Goal: Task Accomplishment & Management: Use online tool/utility

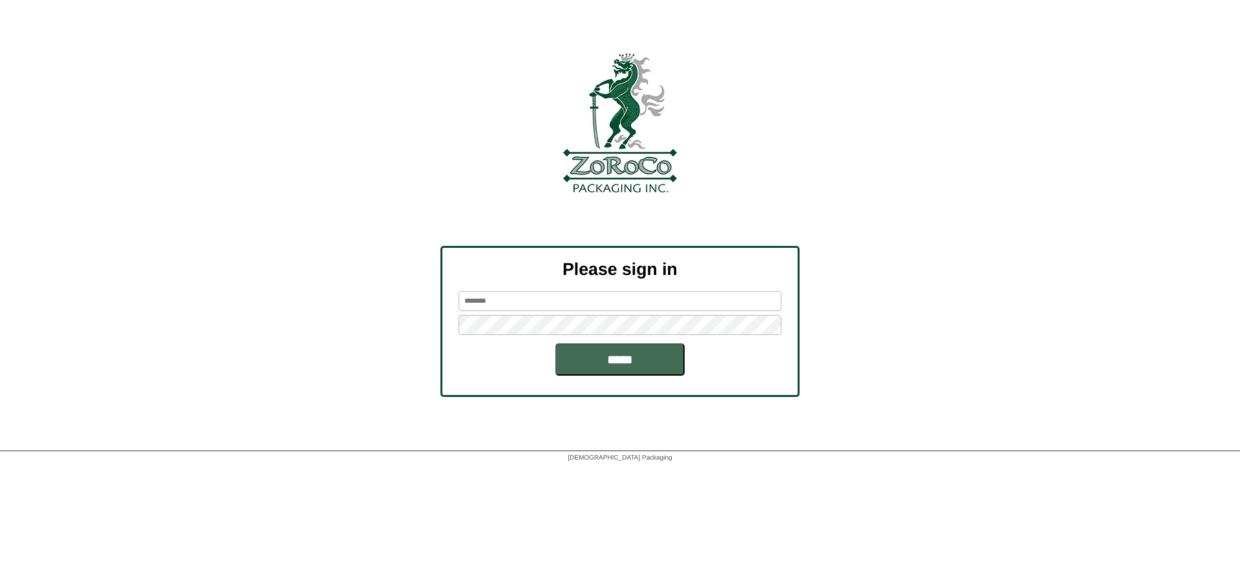
type input "******"
click at [604, 358] on input "*****" at bounding box center [619, 360] width 129 height 32
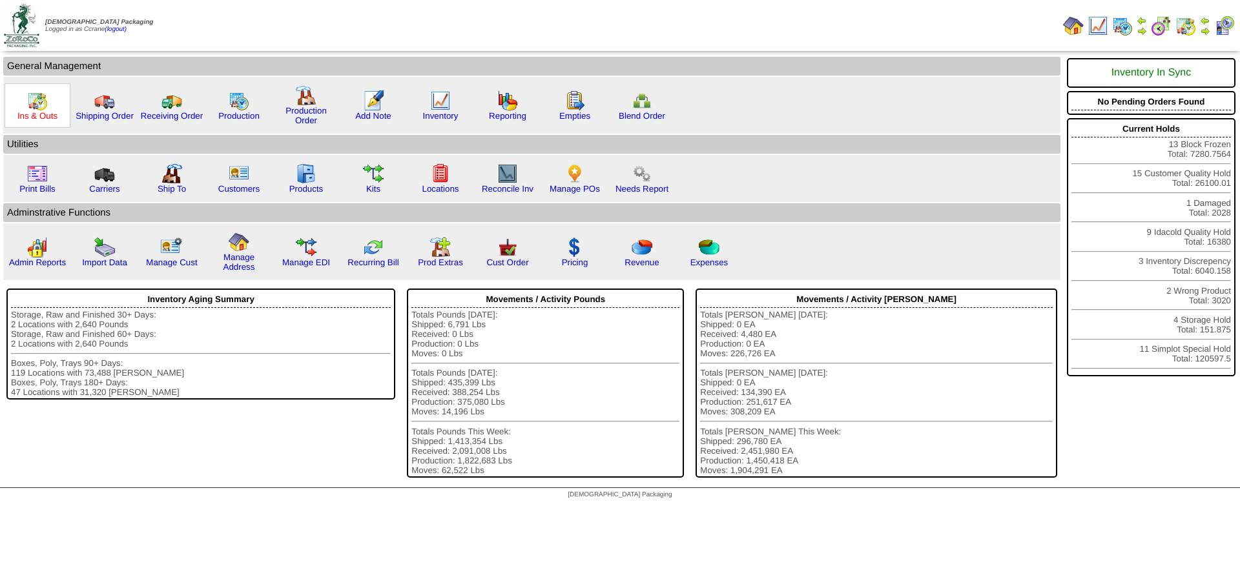
click at [48, 115] on link "Ins & Outs" at bounding box center [37, 116] width 40 height 10
click at [581, 185] on link "Manage POs" at bounding box center [575, 189] width 50 height 10
click at [22, 267] on link "Admin Reports" at bounding box center [37, 263] width 57 height 10
click at [497, 114] on link "Reporting" at bounding box center [507, 116] width 37 height 10
click at [247, 109] on img at bounding box center [239, 100] width 21 height 21
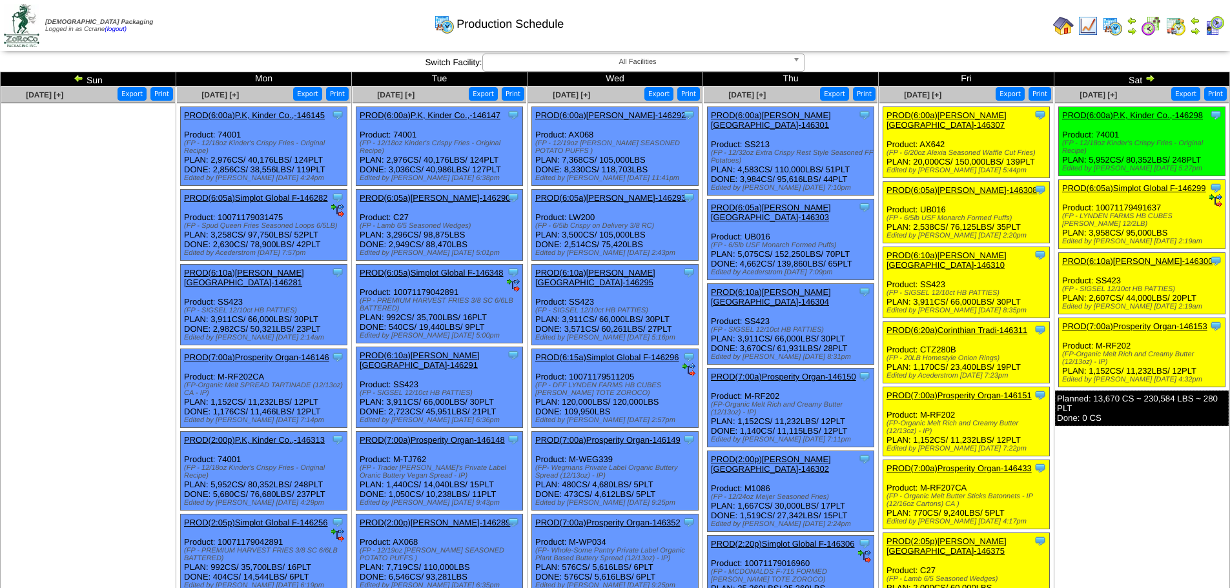
click at [922, 111] on link "PROD(6:00a)Lamb-Weston-146307" at bounding box center [947, 119] width 120 height 19
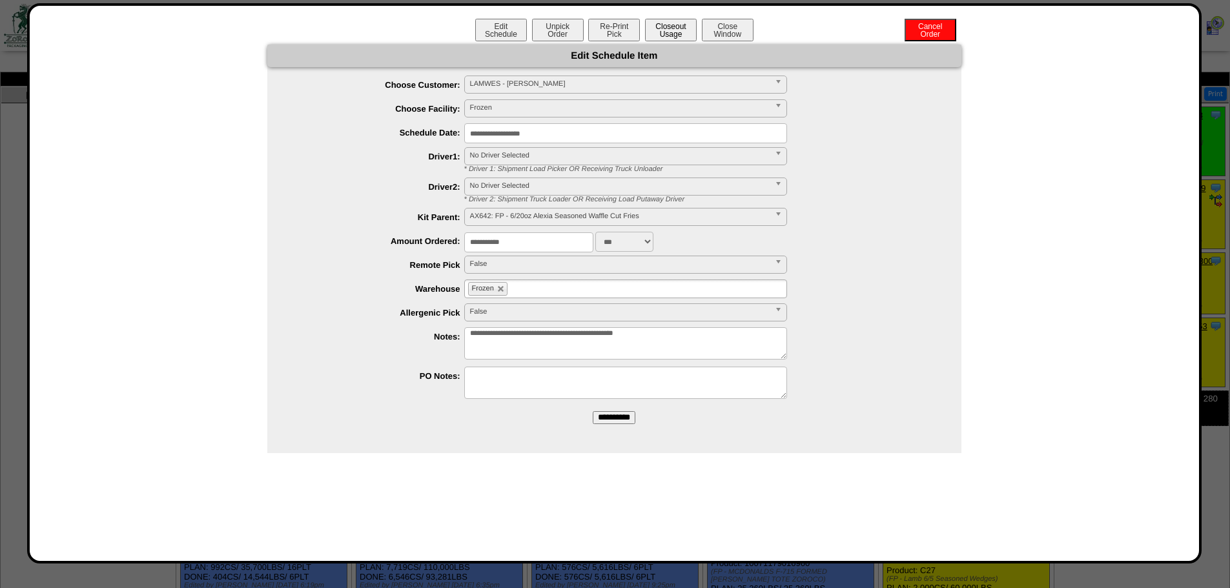
click at [694, 32] on button "Closeout Usage" at bounding box center [671, 30] width 52 height 23
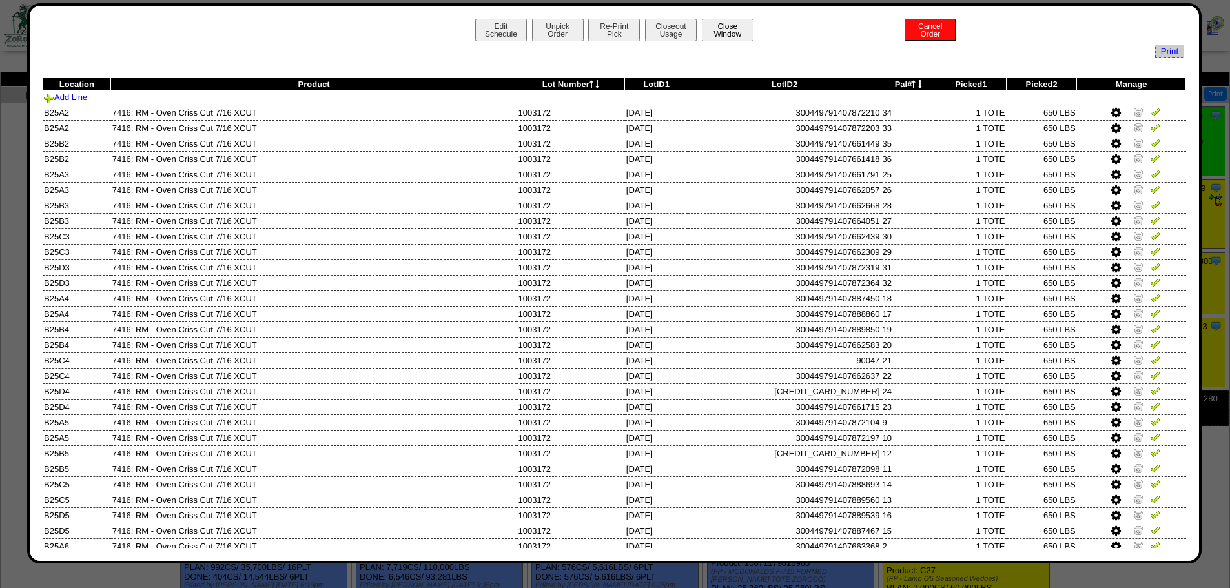
click at [740, 31] on button "Close Window" at bounding box center [728, 30] width 52 height 23
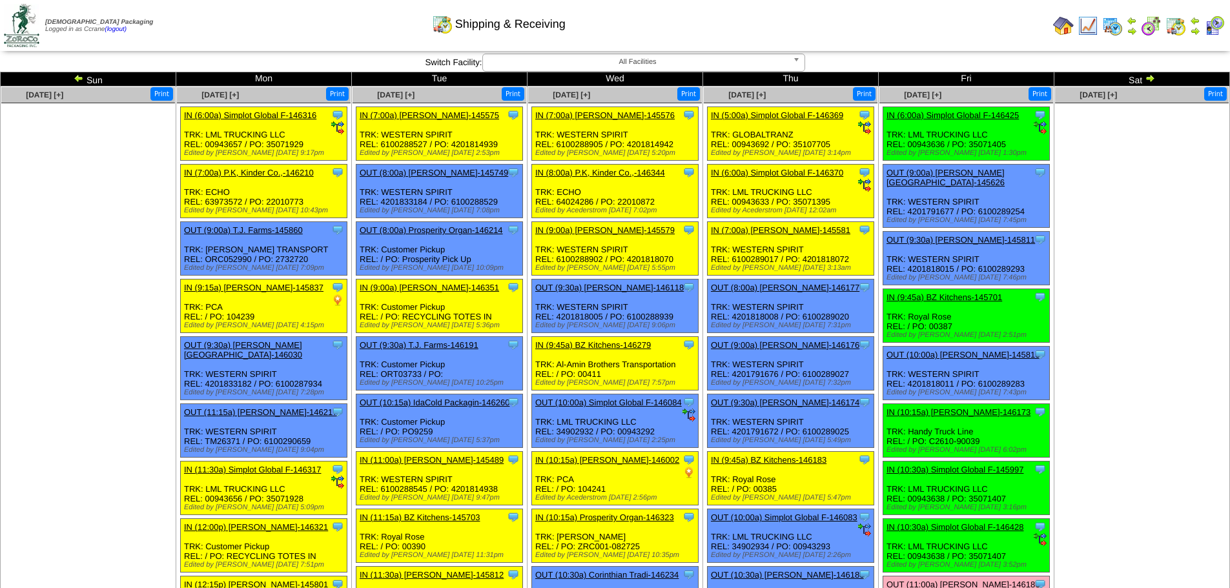
click at [1066, 29] on img at bounding box center [1063, 25] width 21 height 21
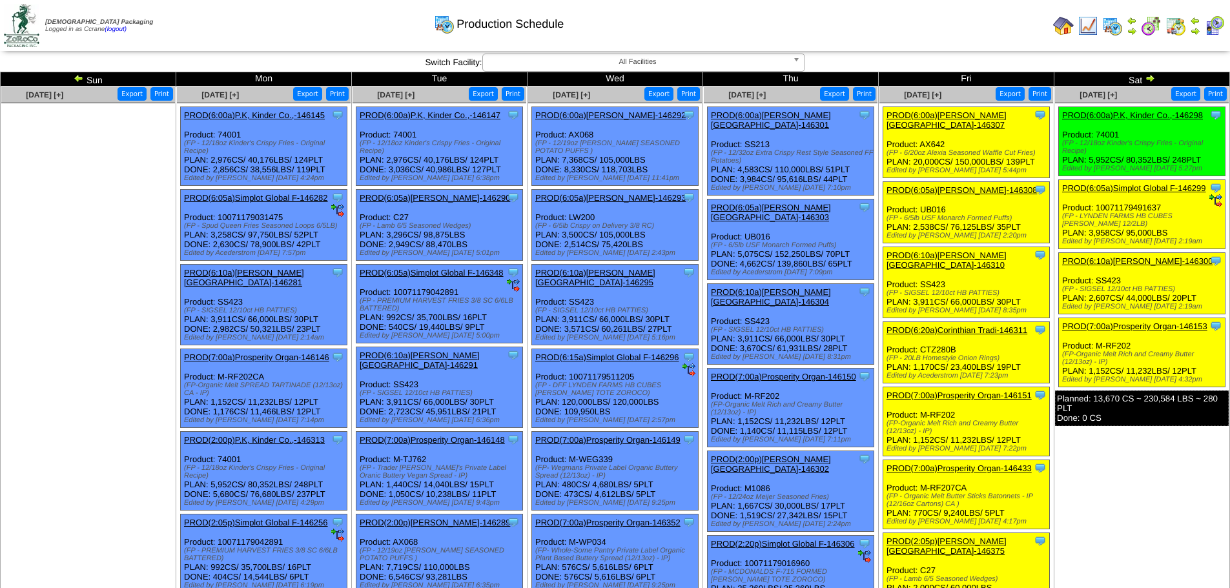
click at [949, 185] on link "PROD(6:05a)Lamb-Weston-146308" at bounding box center [962, 190] width 150 height 10
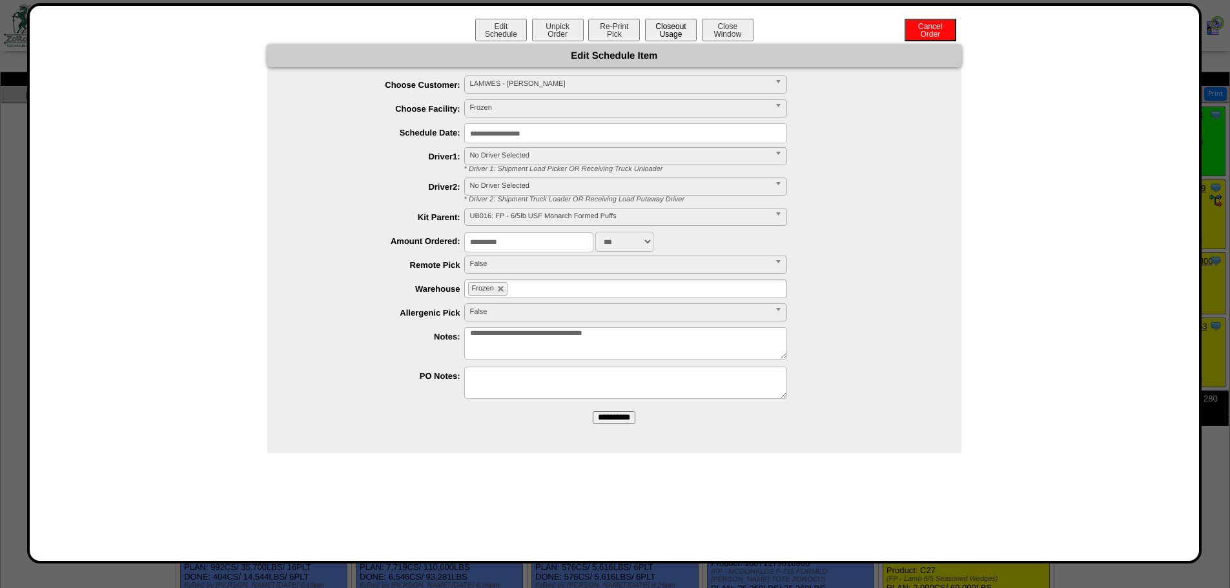
click at [672, 28] on button "Closeout Usage" at bounding box center [671, 30] width 52 height 23
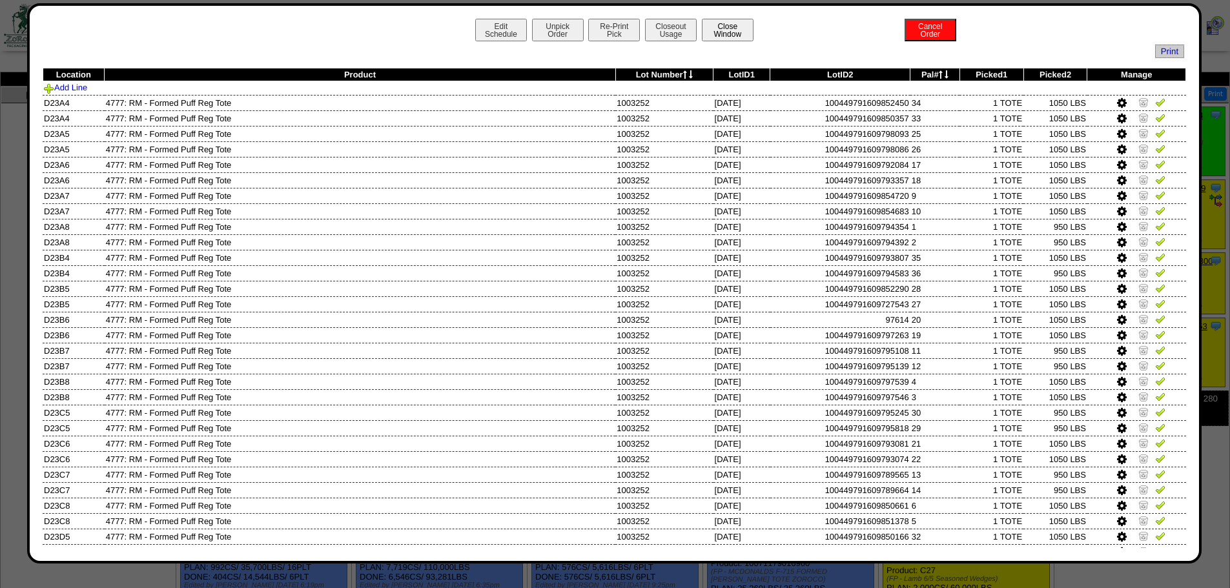
click at [734, 32] on button "Close Window" at bounding box center [728, 30] width 52 height 23
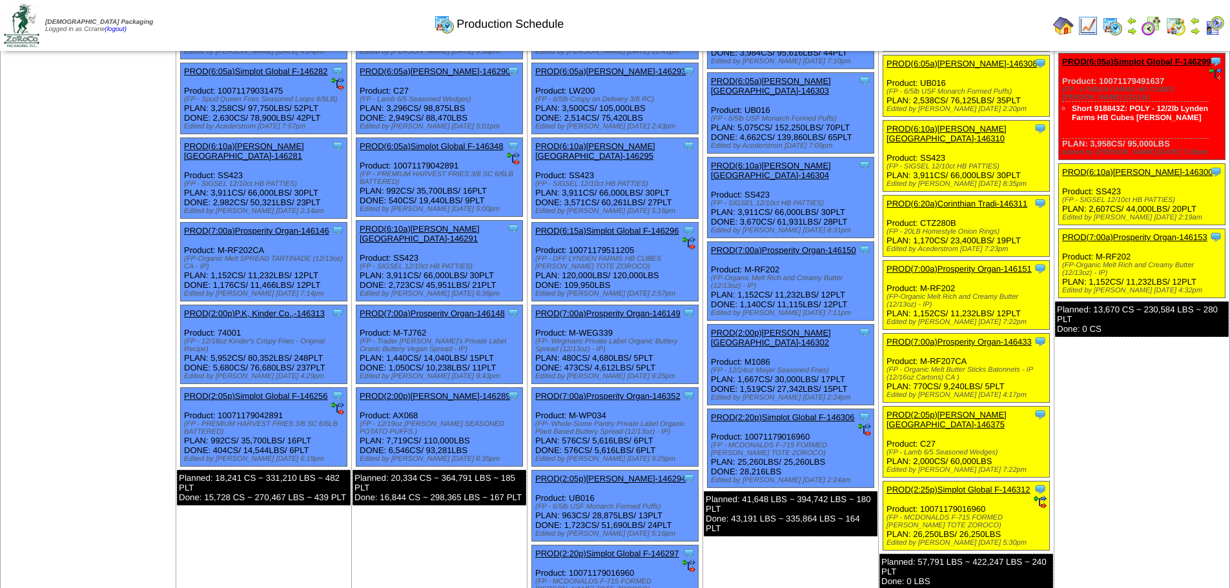
scroll to position [129, 0]
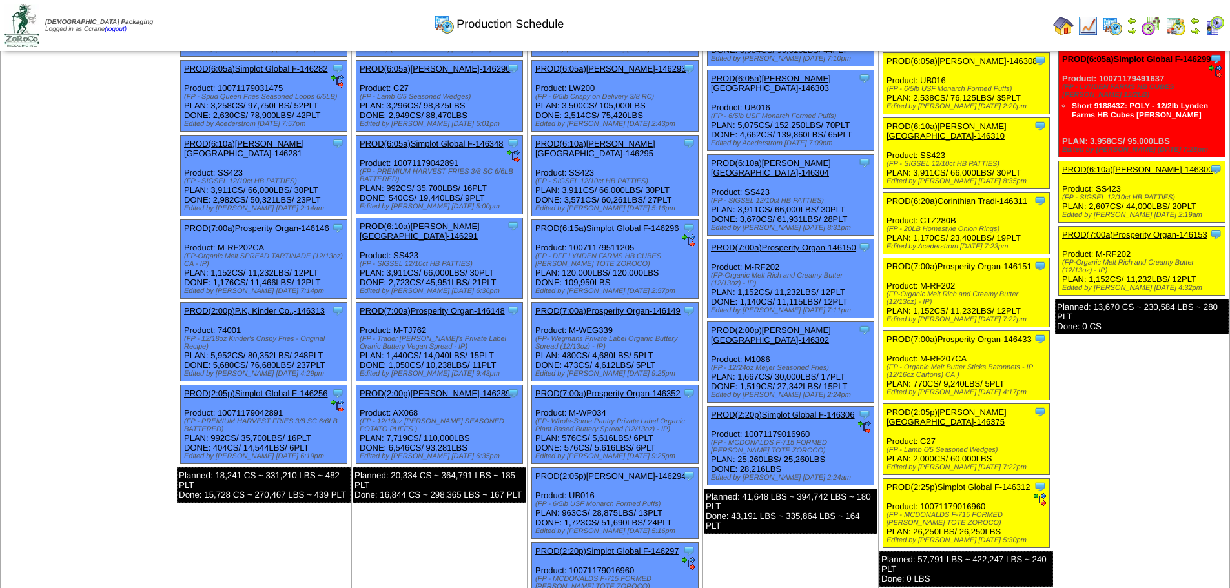
click at [957, 482] on link "PROD(2:25p)Simplot Global F-146312" at bounding box center [959, 487] width 144 height 10
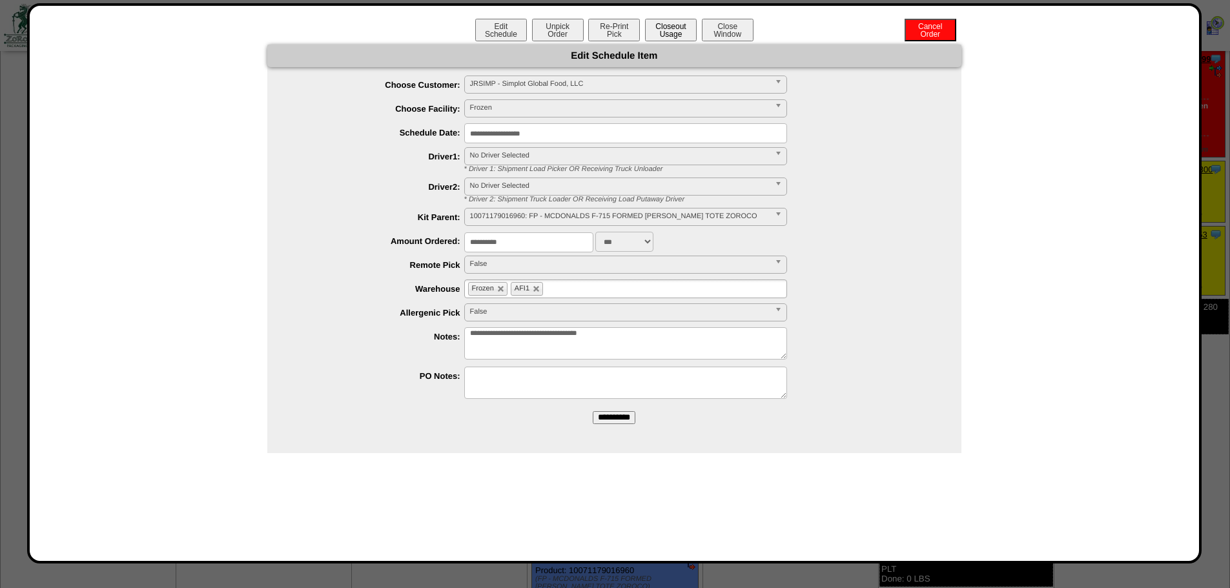
click at [679, 35] on button "Closeout Usage" at bounding box center [671, 30] width 52 height 23
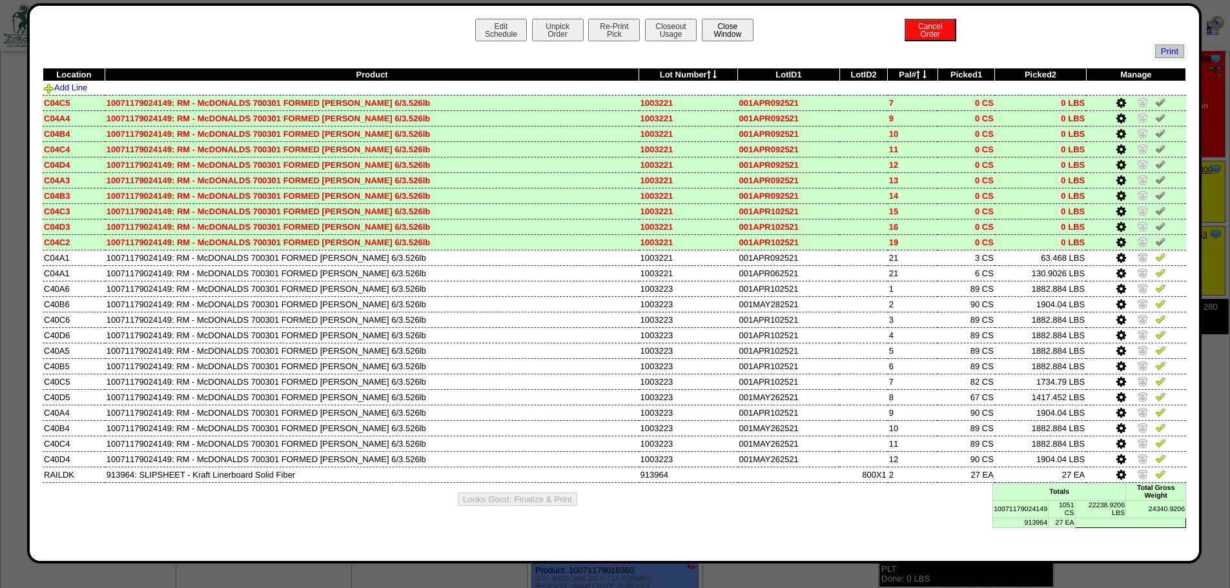
click at [734, 30] on button "Close Window" at bounding box center [728, 30] width 52 height 23
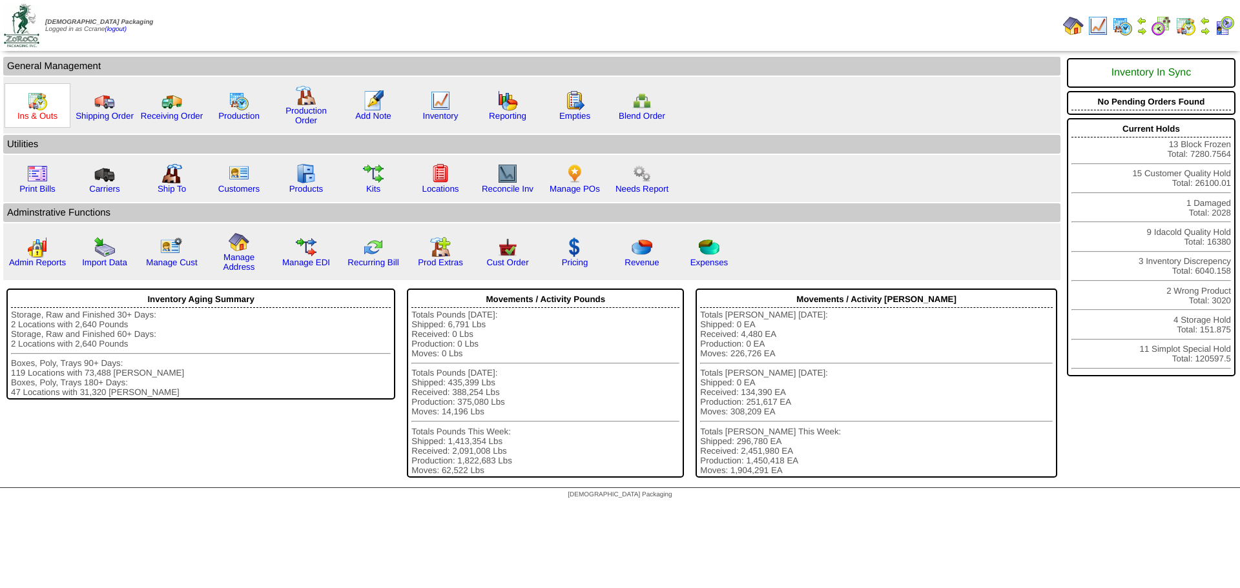
click at [28, 112] on link "Ins & Outs" at bounding box center [37, 116] width 40 height 10
click at [503, 253] on img at bounding box center [507, 247] width 21 height 21
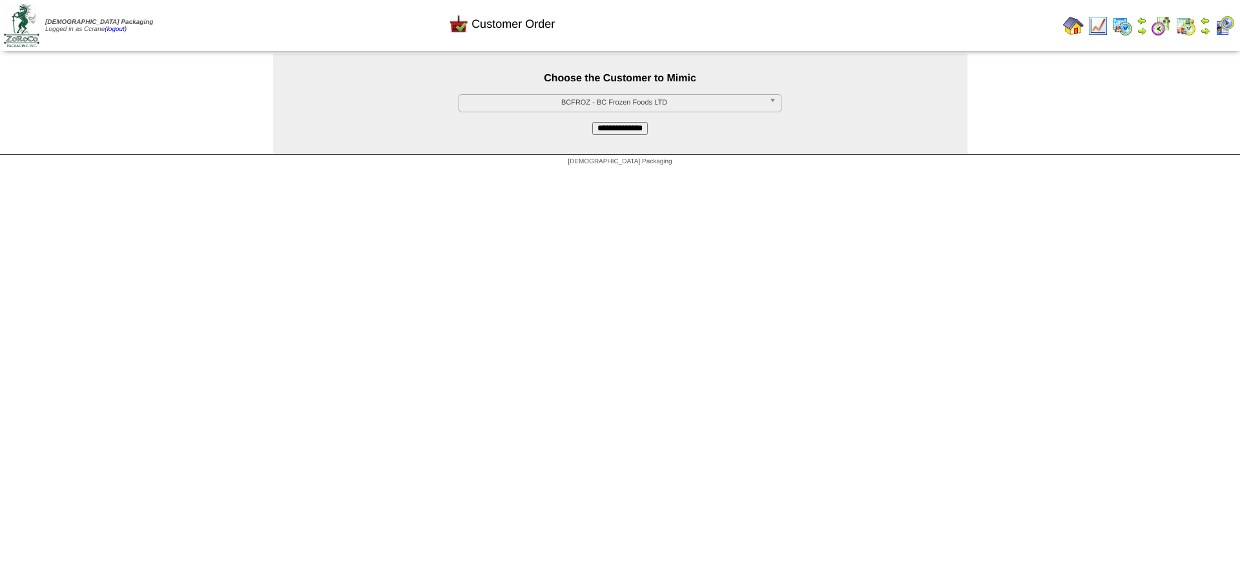
click at [596, 105] on span "BCFROZ - BC Frozen Foods LTD" at bounding box center [614, 102] width 300 height 15
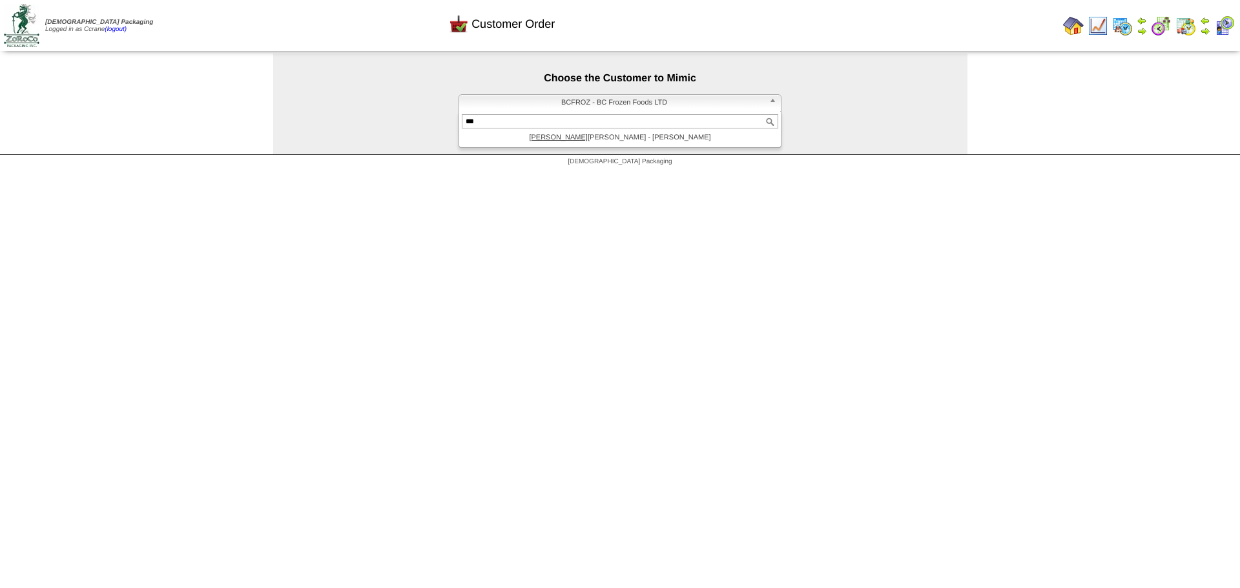
type input "***"
click at [653, 149] on div "**********" at bounding box center [620, 104] width 694 height 101
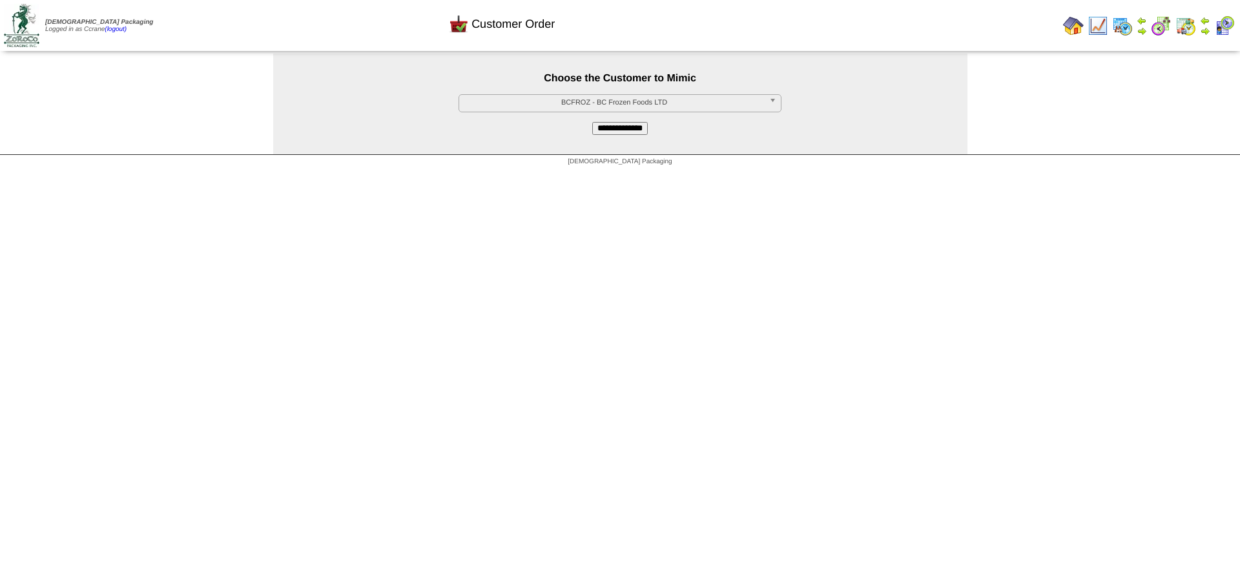
click at [563, 98] on span "BCFROZ - BC Frozen Foods LTD" at bounding box center [614, 102] width 300 height 15
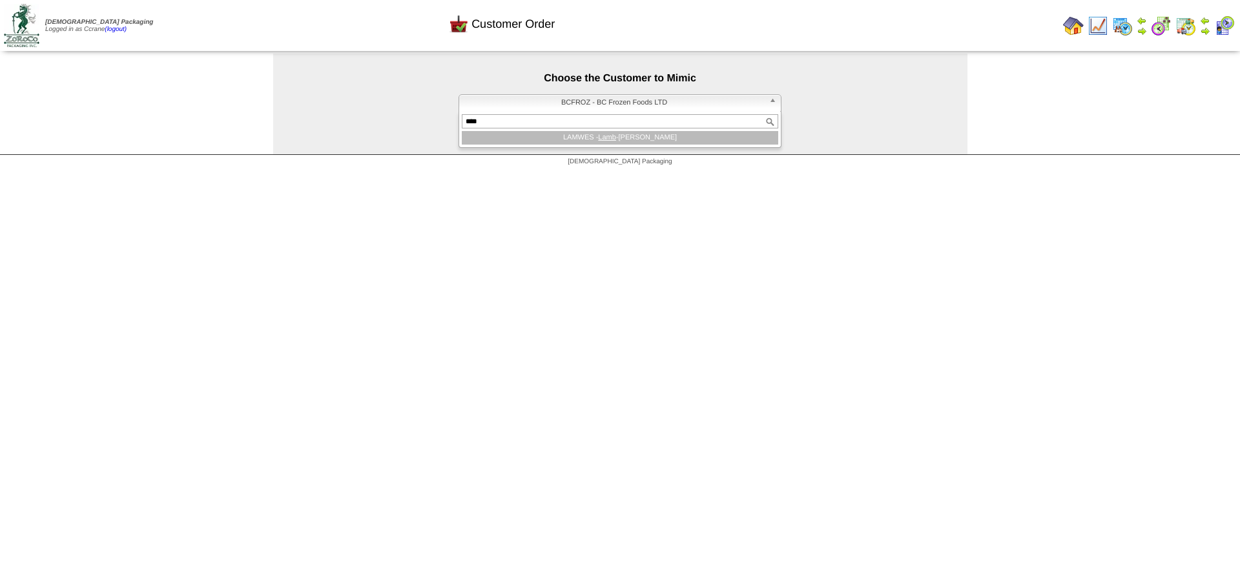
type input "****"
click at [577, 135] on li "LAMWES - Lamb -Weston" at bounding box center [620, 138] width 316 height 14
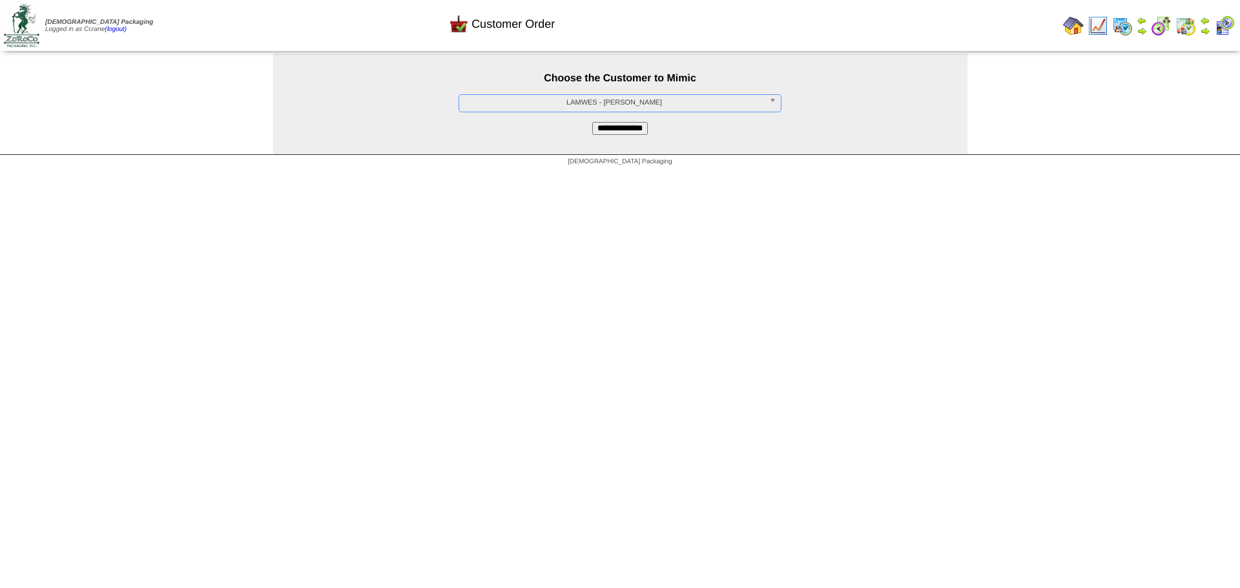
click at [622, 136] on div "**********" at bounding box center [620, 104] width 694 height 101
click at [616, 131] on input "**********" at bounding box center [620, 128] width 56 height 13
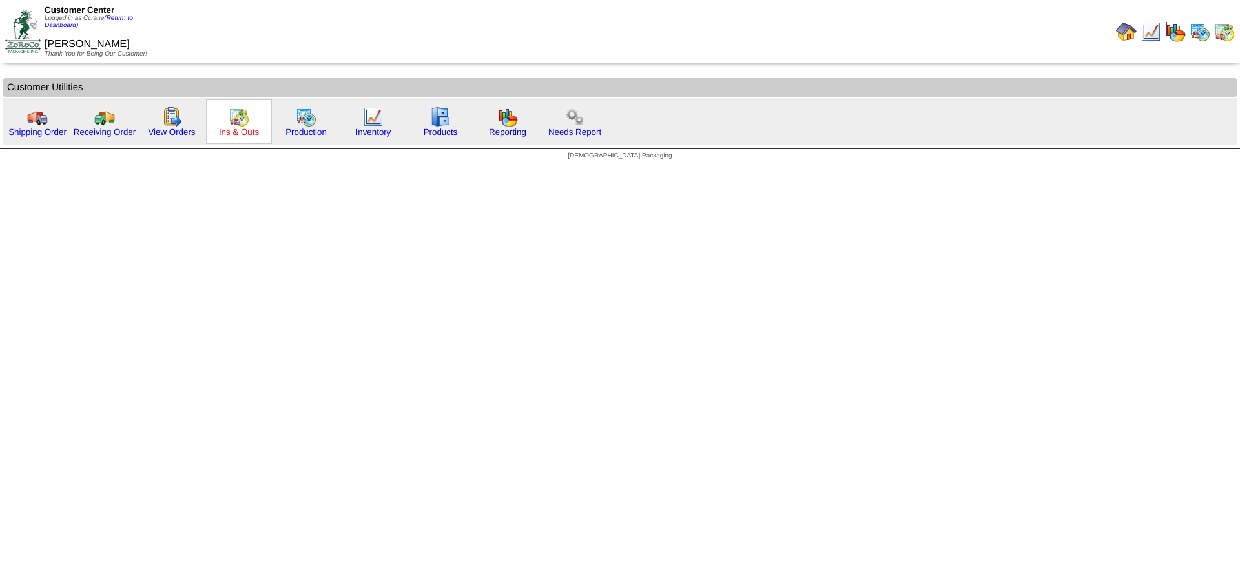
click at [224, 127] on link "Ins & Outs" at bounding box center [239, 132] width 40 height 10
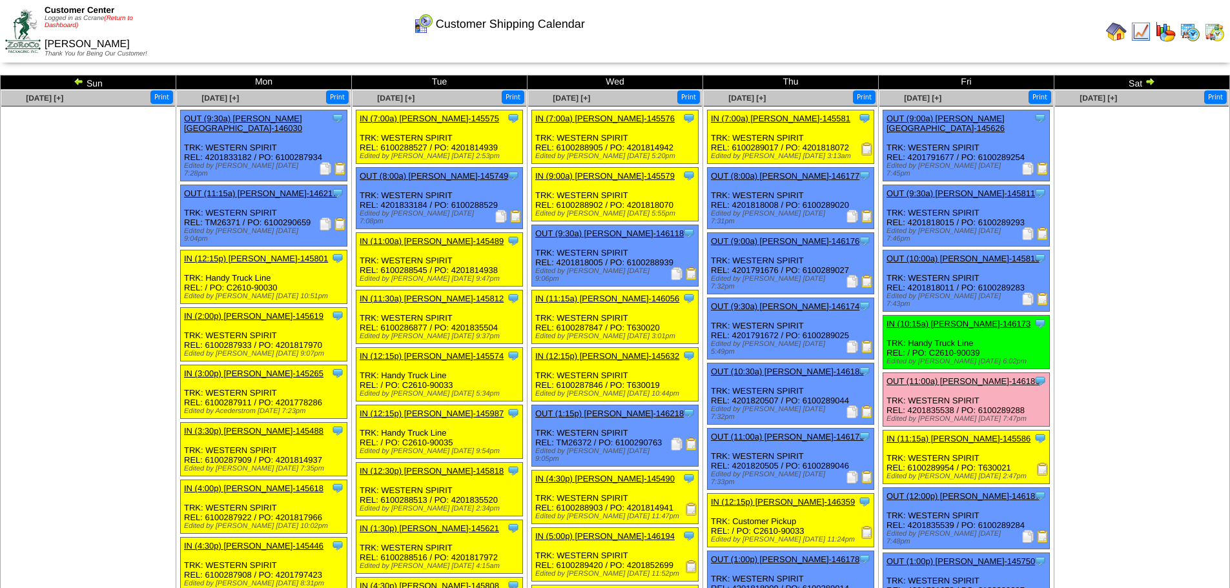
click at [124, 15] on link "(Return to Dashboard)" at bounding box center [89, 22] width 88 height 14
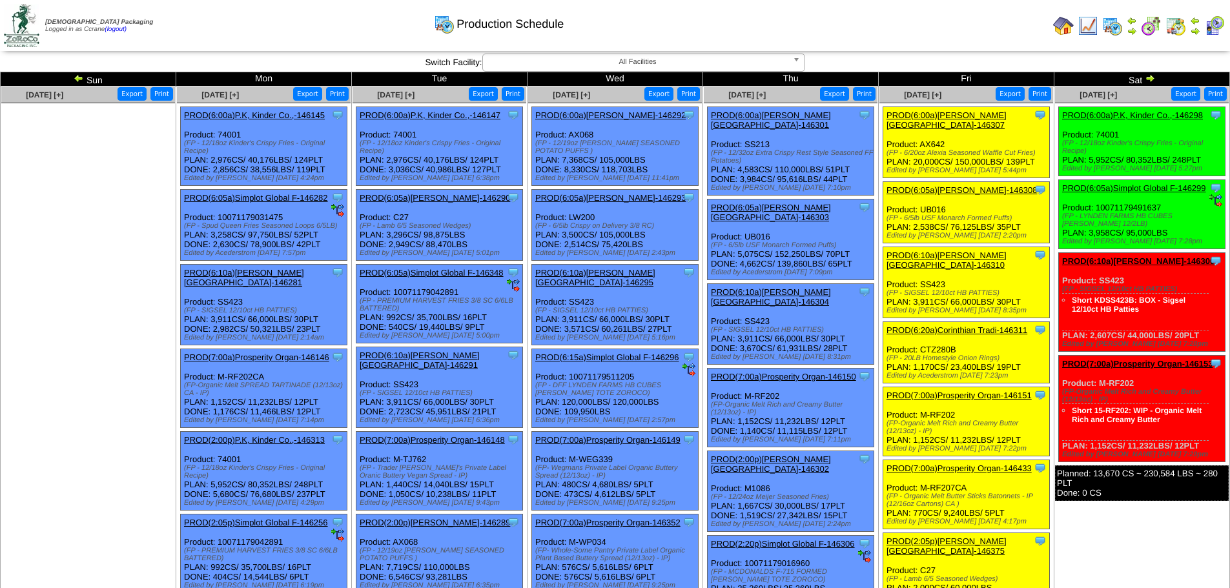
click at [1153, 188] on link "PROD(6:05a)Simplot Global F-146299" at bounding box center [1134, 188] width 144 height 10
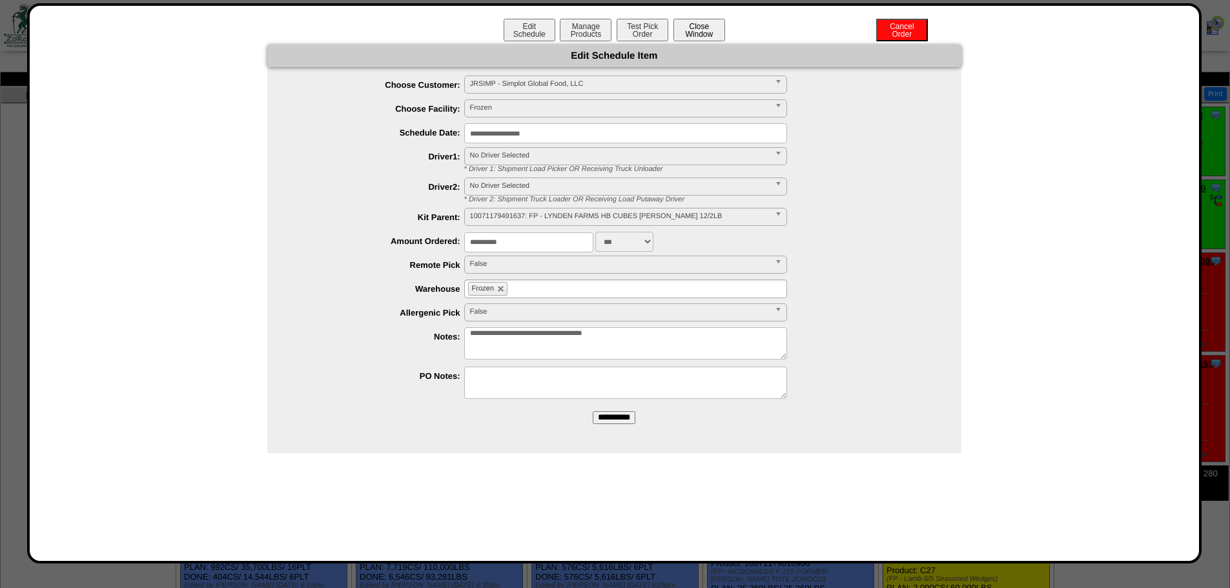
click at [706, 30] on button "Close Window" at bounding box center [699, 30] width 52 height 23
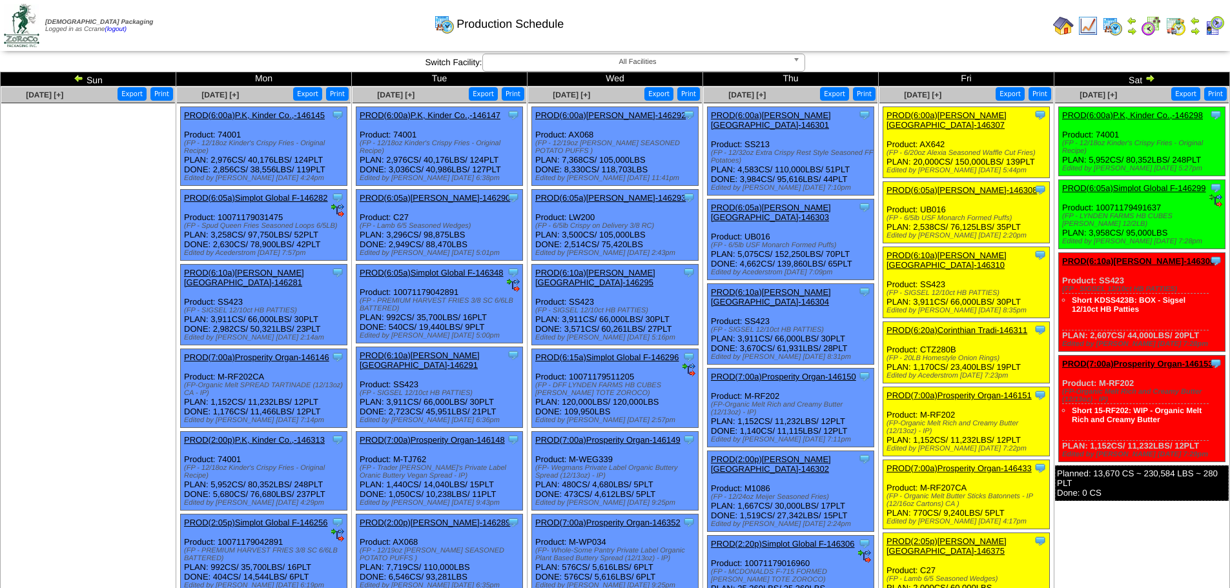
click at [1142, 113] on link "PROD(6:00a)P.K, Kinder Co.,-146298" at bounding box center [1132, 115] width 141 height 10
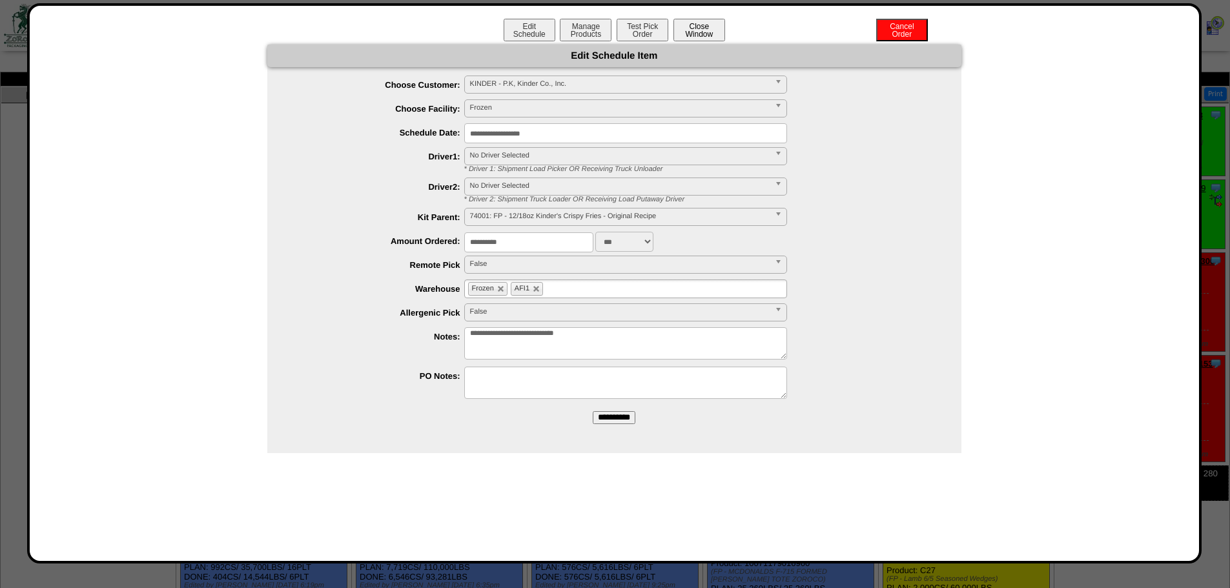
click at [693, 39] on button "Close Window" at bounding box center [699, 30] width 52 height 23
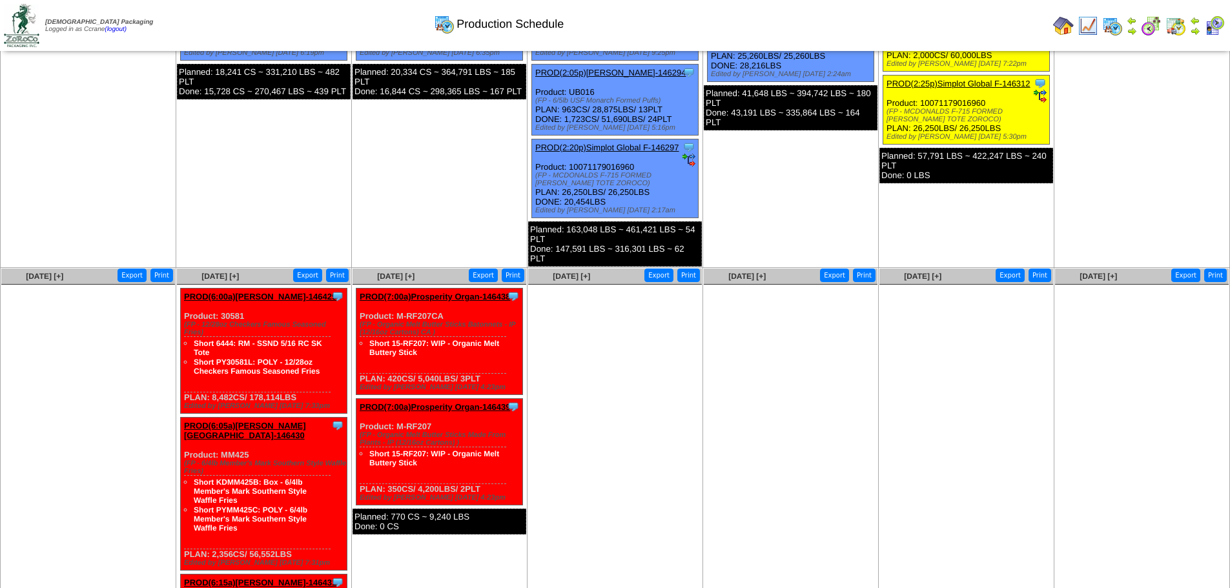
scroll to position [581, 0]
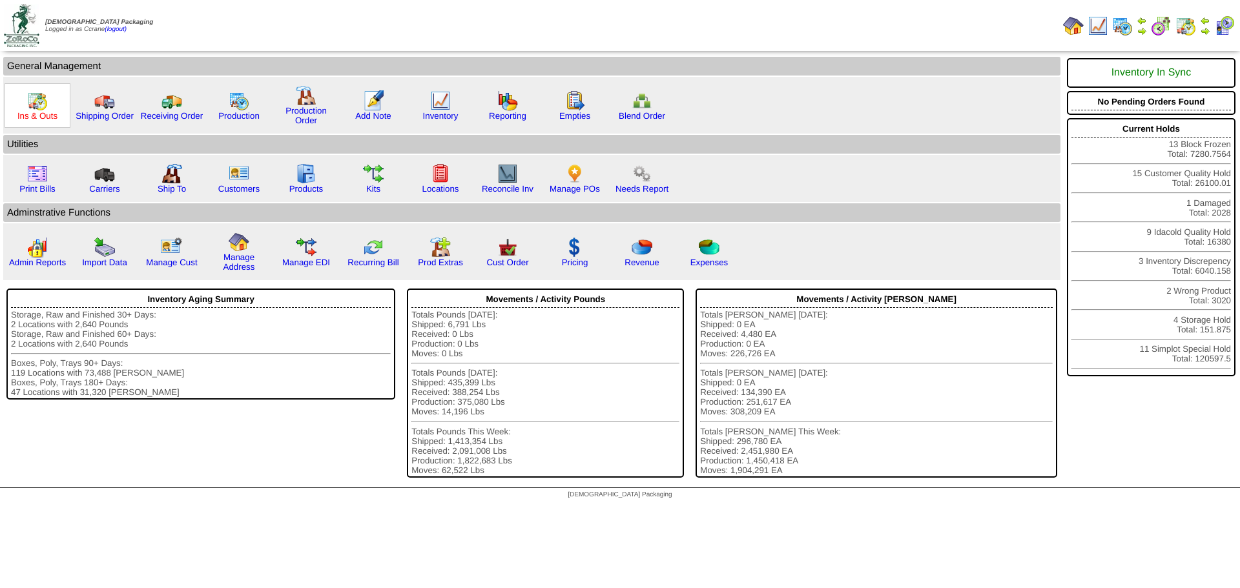
click at [29, 113] on link "Ins & Outs" at bounding box center [37, 116] width 40 height 10
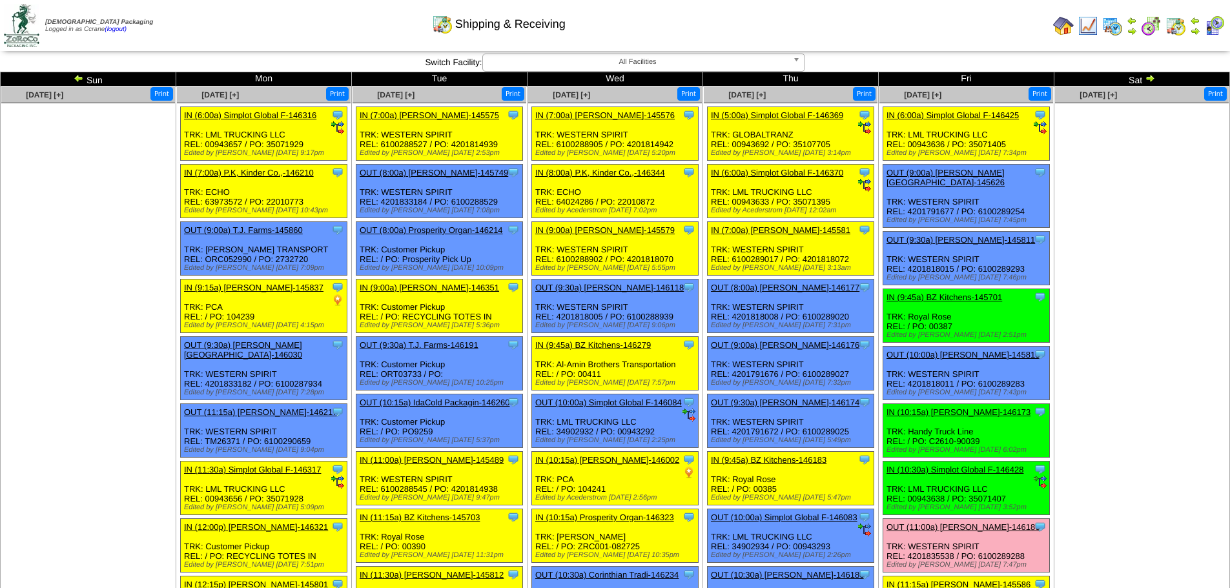
click at [75, 255] on ul at bounding box center [88, 200] width 174 height 194
